Goal: Task Accomplishment & Management: Complete application form

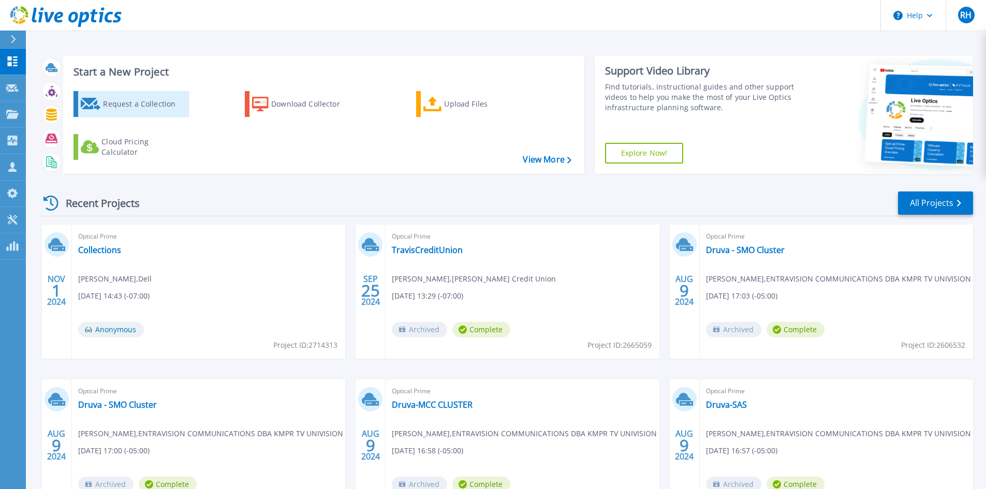
click at [122, 101] on div "Request a Collection" at bounding box center [144, 104] width 83 height 21
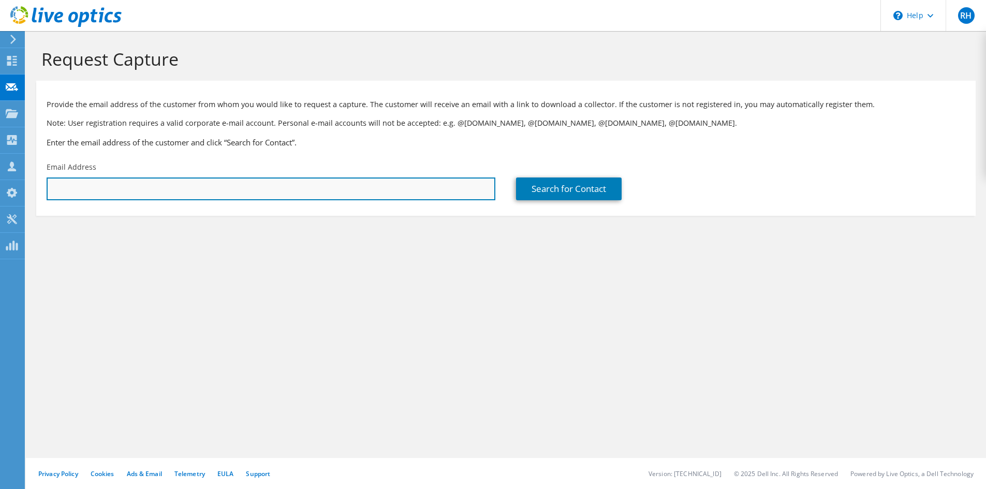
click at [422, 194] on input "text" at bounding box center [271, 189] width 449 height 23
paste input "[EMAIL_ADDRESS][DOMAIN_NAME]"
type input "[EMAIL_ADDRESS][DOMAIN_NAME]"
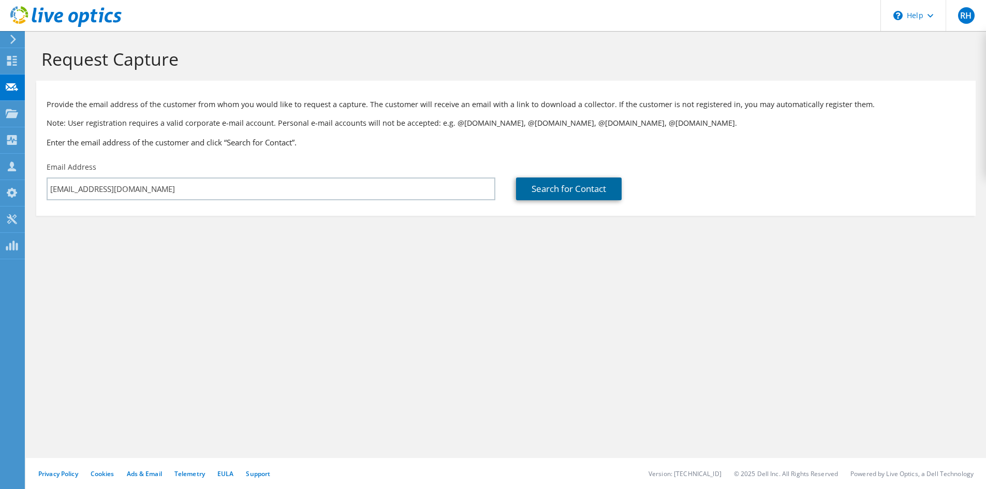
click at [580, 193] on link "Search for Contact" at bounding box center [569, 189] width 106 height 23
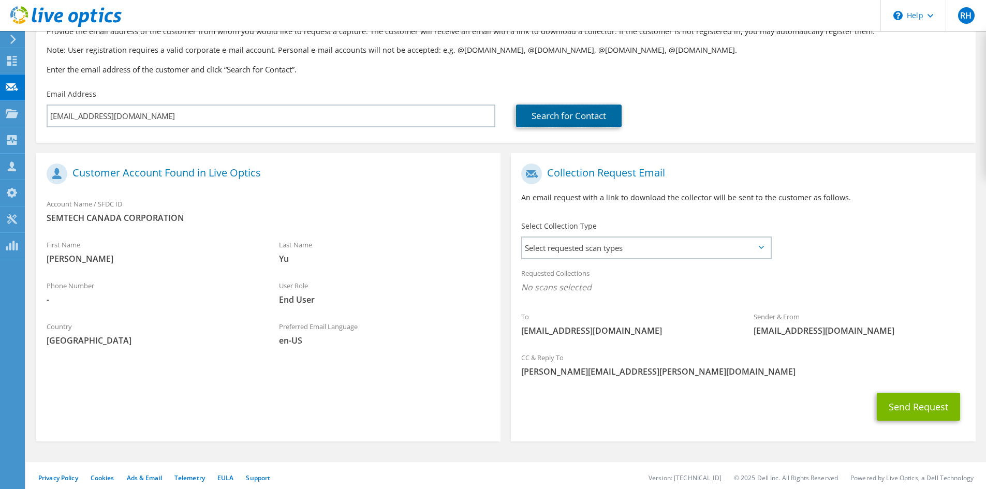
scroll to position [77, 0]
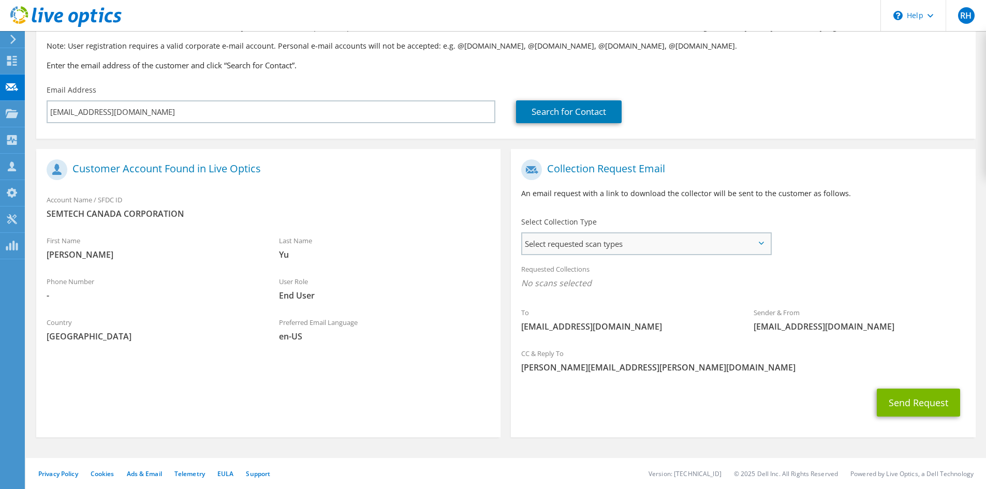
click at [618, 247] on span "Select requested scan types" at bounding box center [646, 243] width 248 height 21
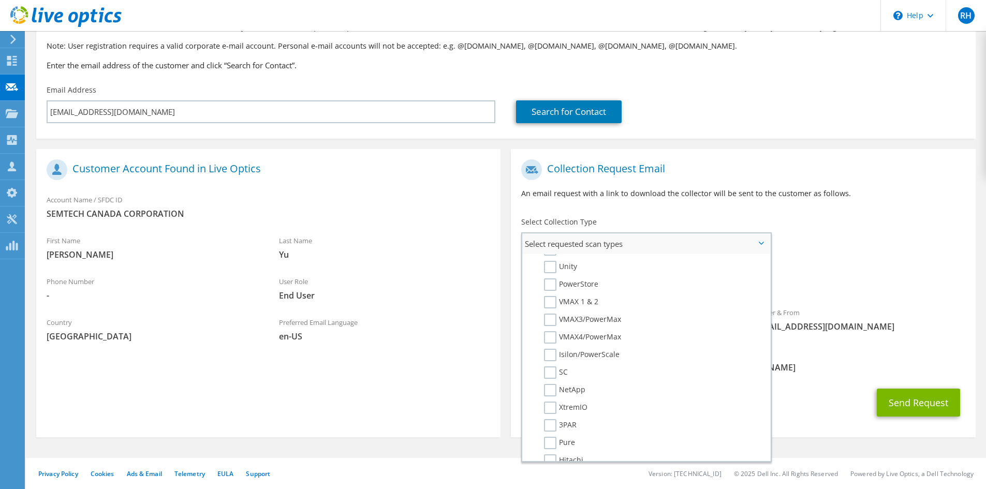
scroll to position [259, 0]
click at [550, 336] on label "NetApp" at bounding box center [564, 338] width 41 height 12
click at [0, 0] on input "NetApp" at bounding box center [0, 0] width 0 height 0
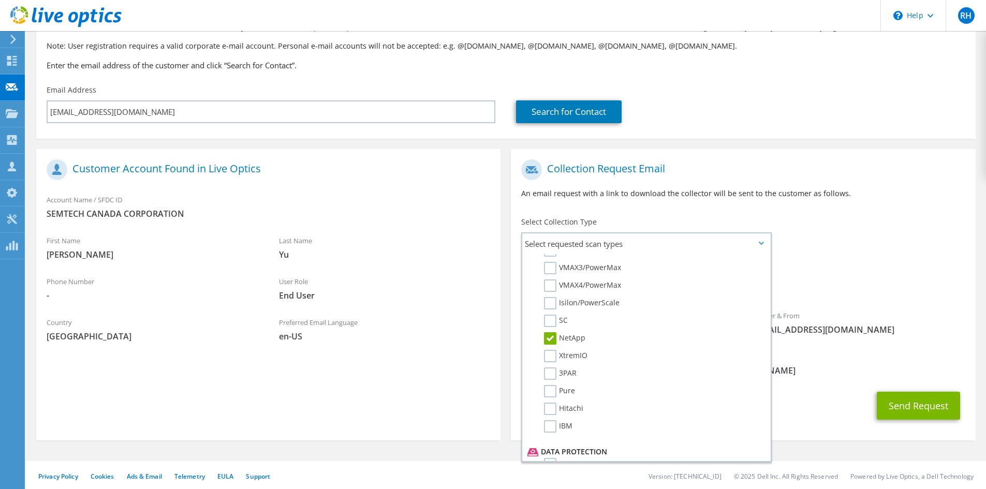
click at [848, 254] on div "To [EMAIL_ADDRESS][DOMAIN_NAME] Sender & From [EMAIL_ADDRESS][DOMAIN_NAME]" at bounding box center [743, 250] width 464 height 192
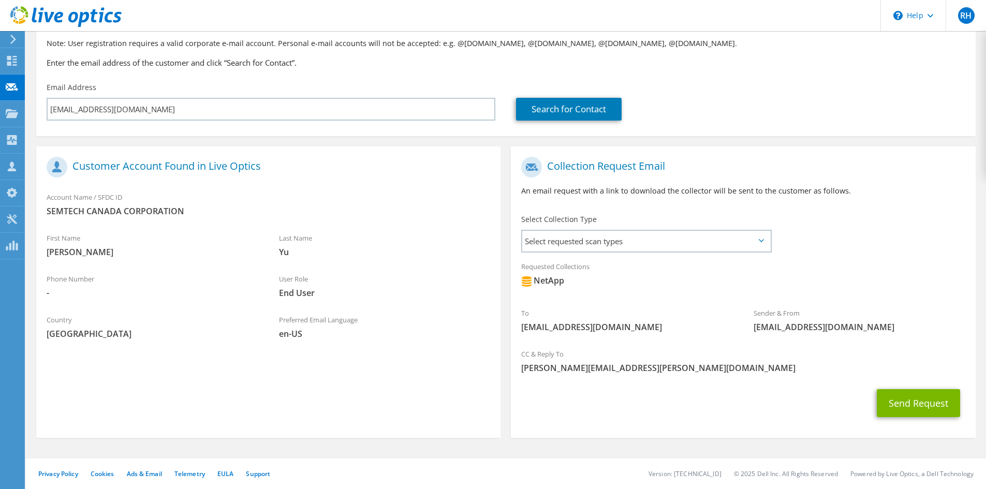
scroll to position [80, 0]
click at [914, 407] on button "Send Request" at bounding box center [918, 403] width 83 height 28
